Goal: Transaction & Acquisition: Purchase product/service

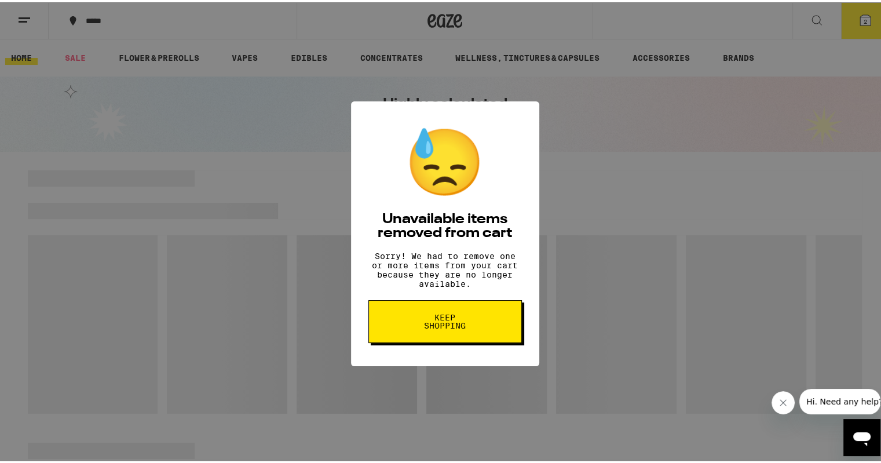
click at [449, 340] on button "Keep Shopping" at bounding box center [446, 319] width 154 height 43
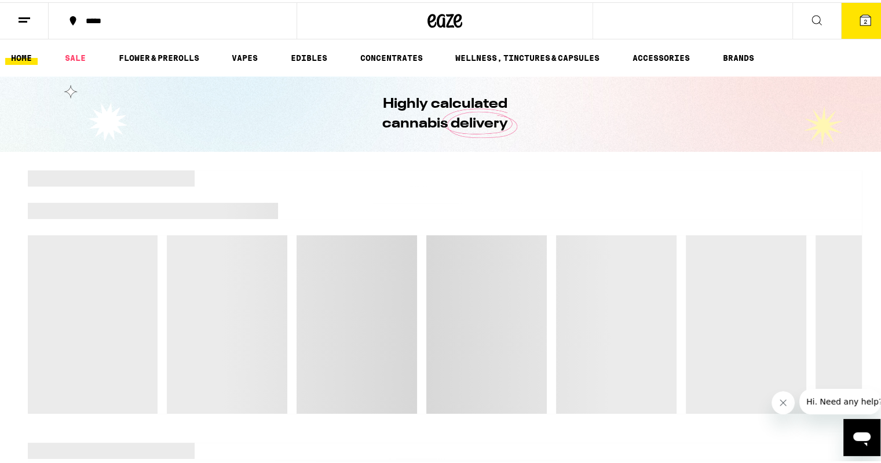
click at [860, 17] on icon at bounding box center [865, 18] width 10 height 10
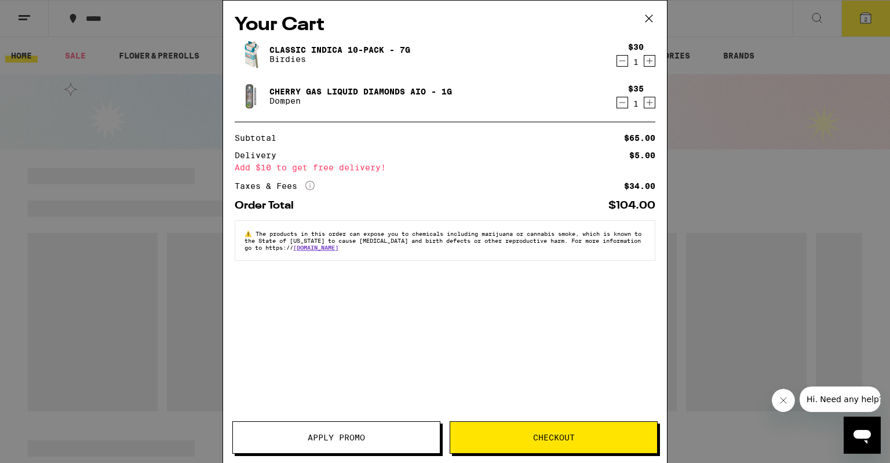
click at [617, 104] on icon "Decrement" at bounding box center [622, 103] width 10 height 14
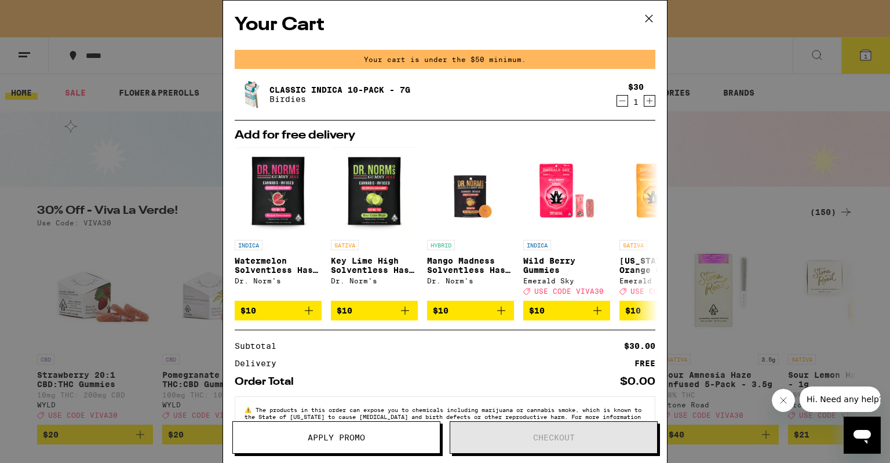
click at [617, 102] on icon "Decrement" at bounding box center [622, 101] width 10 height 14
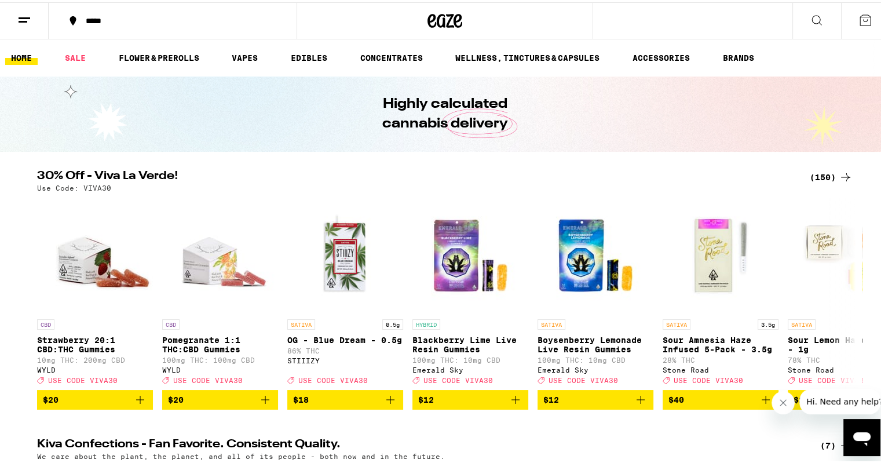
click at [818, 178] on div "(150)" at bounding box center [831, 175] width 43 height 14
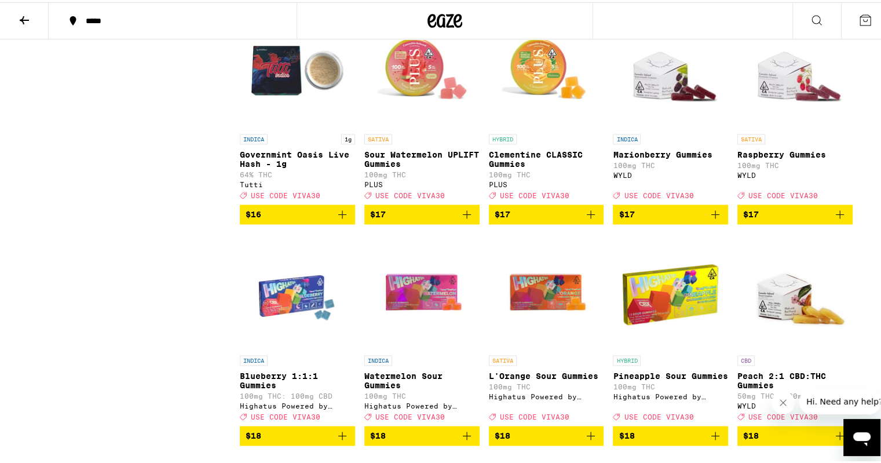
scroll to position [1738, 0]
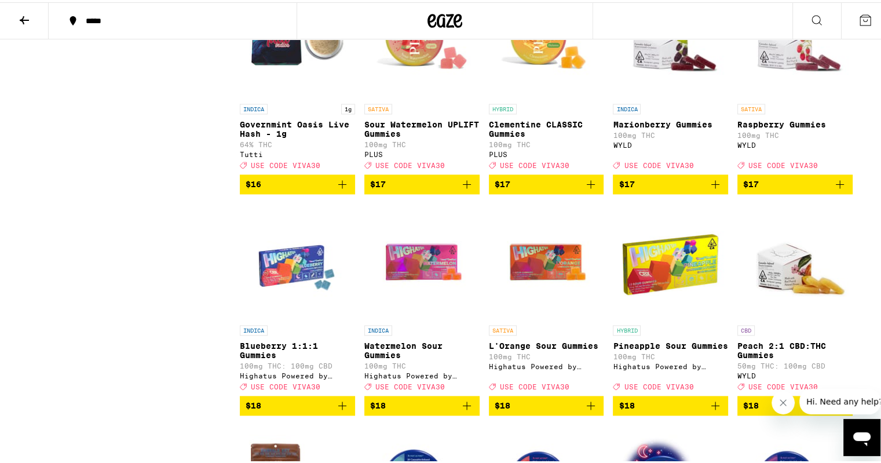
click at [690, 189] on span "$17" at bounding box center [671, 182] width 104 height 14
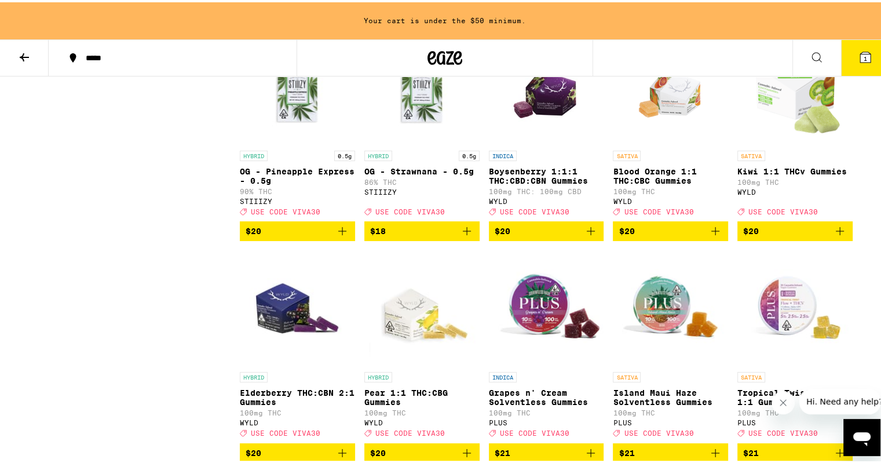
scroll to position [2876, 0]
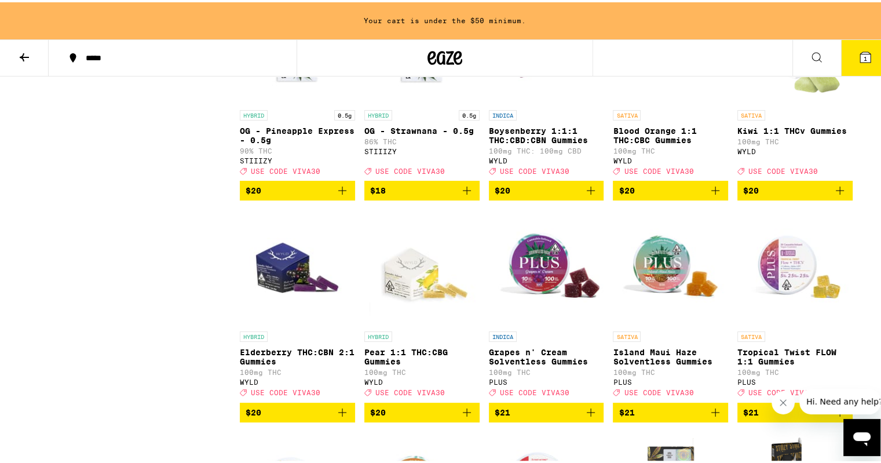
click at [666, 195] on span "$20" at bounding box center [671, 188] width 104 height 14
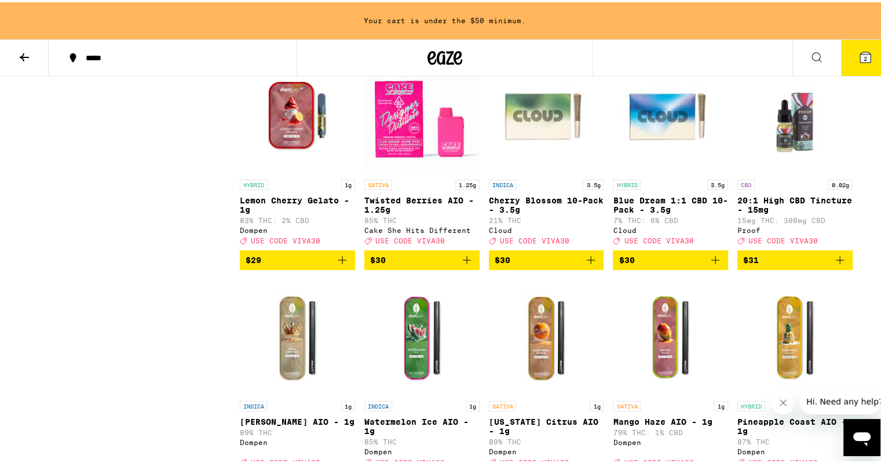
scroll to position [5020, 0]
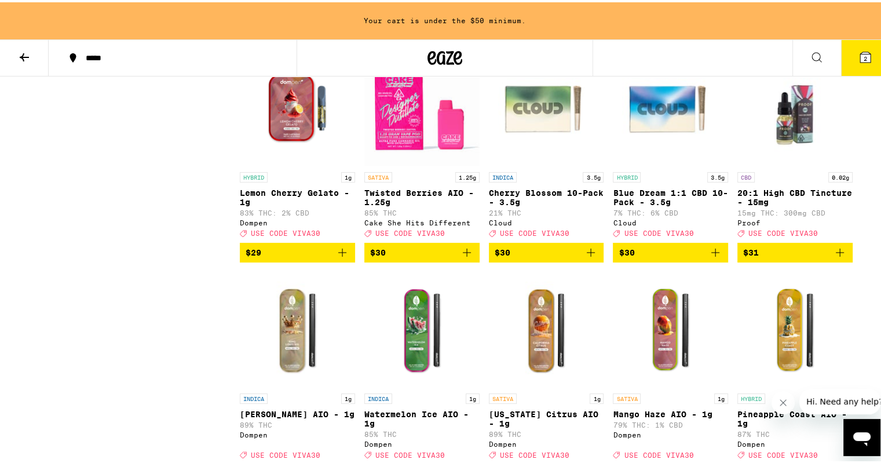
click at [579, 257] on span "$30" at bounding box center [547, 250] width 104 height 14
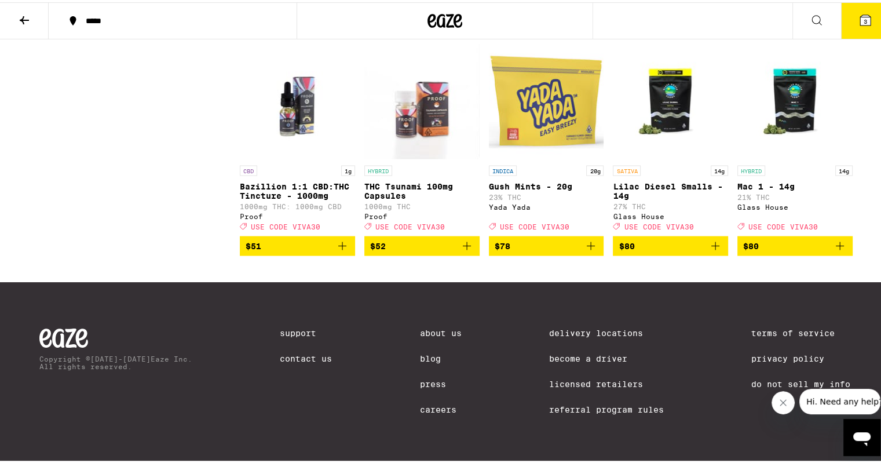
scroll to position [6722, 0]
